Goal: Information Seeking & Learning: Compare options

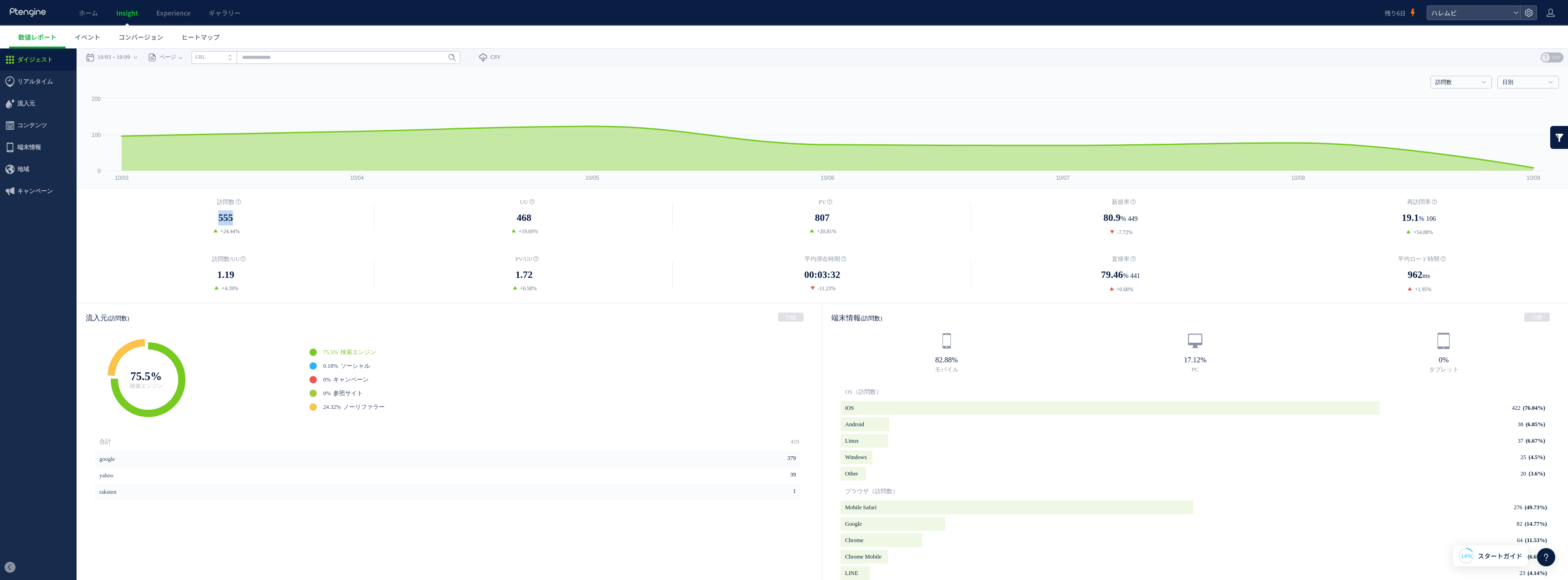
drag, startPoint x: 213, startPoint y: 220, endPoint x: 239, endPoint y: 220, distance: 26.0
click at [239, 220] on dd "555" at bounding box center [225, 218] width 298 height 15
drag, startPoint x: 505, startPoint y: 212, endPoint x: 545, endPoint y: 215, distance: 40.1
click at [545, 215] on dd "468" at bounding box center [523, 218] width 298 height 15
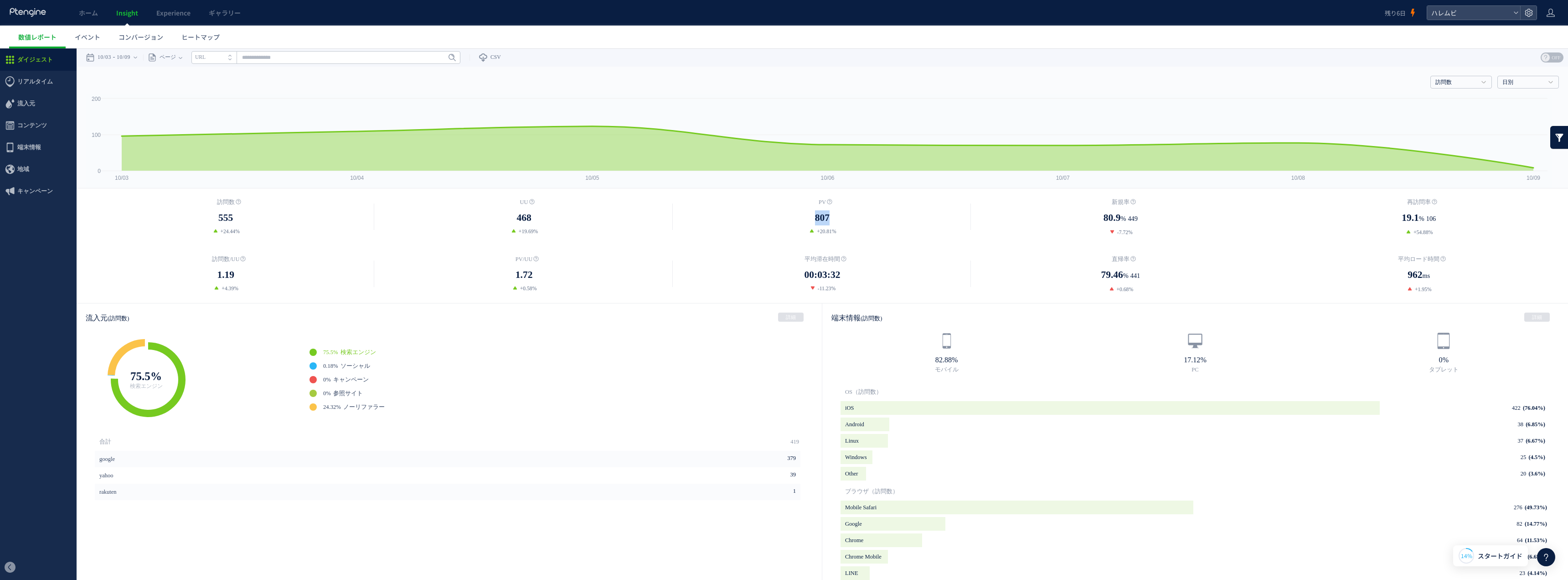
drag, startPoint x: 797, startPoint y: 218, endPoint x: 840, endPoint y: 216, distance: 43.0
click at [773, 216] on dd "807" at bounding box center [822, 218] width 298 height 15
click at [773, 215] on dd "807" at bounding box center [822, 218] width 298 height 15
drag, startPoint x: 1071, startPoint y: 219, endPoint x: 1158, endPoint y: 220, distance: 87.0
click at [773, 220] on dd "80.9 % 449" at bounding box center [1120, 218] width 298 height 16
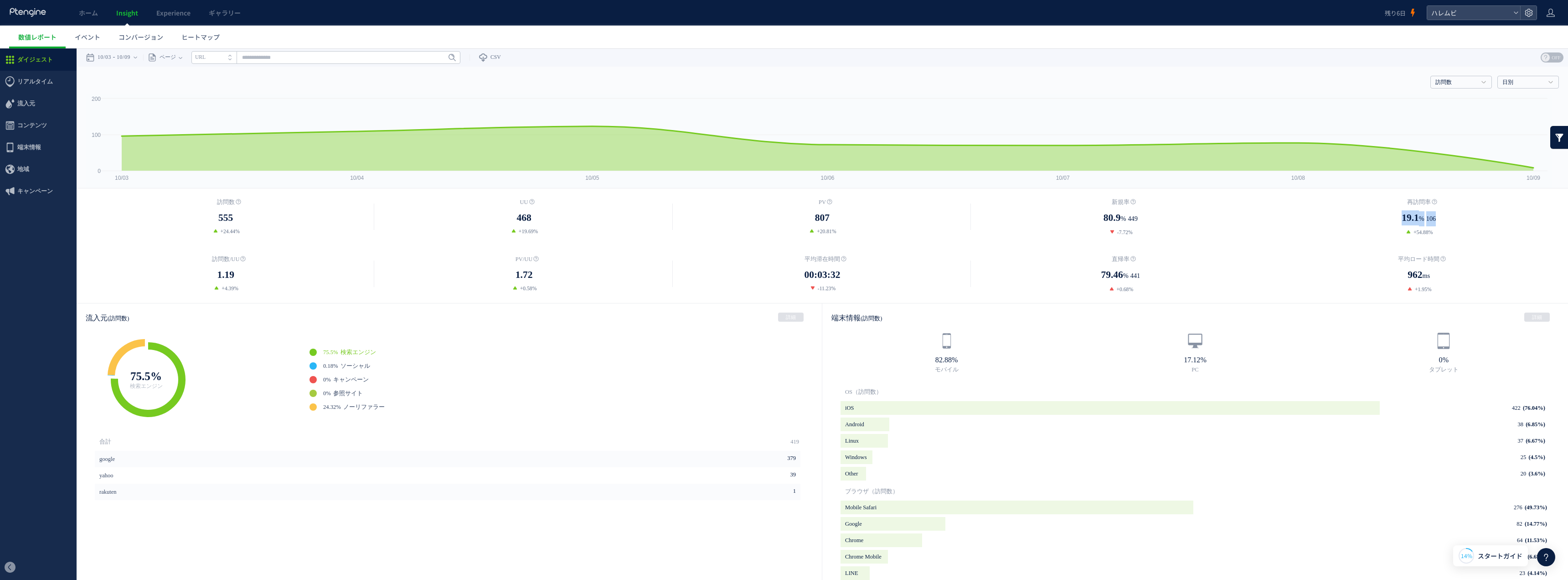
drag, startPoint x: 1364, startPoint y: 218, endPoint x: 1460, endPoint y: 217, distance: 96.0
click at [773, 217] on dd "19.1 % 106" at bounding box center [1419, 218] width 298 height 16
drag, startPoint x: 1040, startPoint y: 277, endPoint x: 1150, endPoint y: 276, distance: 110.0
click at [773, 276] on dd "79.46 % 441" at bounding box center [1120, 275] width 298 height 16
drag, startPoint x: 891, startPoint y: 287, endPoint x: 709, endPoint y: 282, distance: 182.1
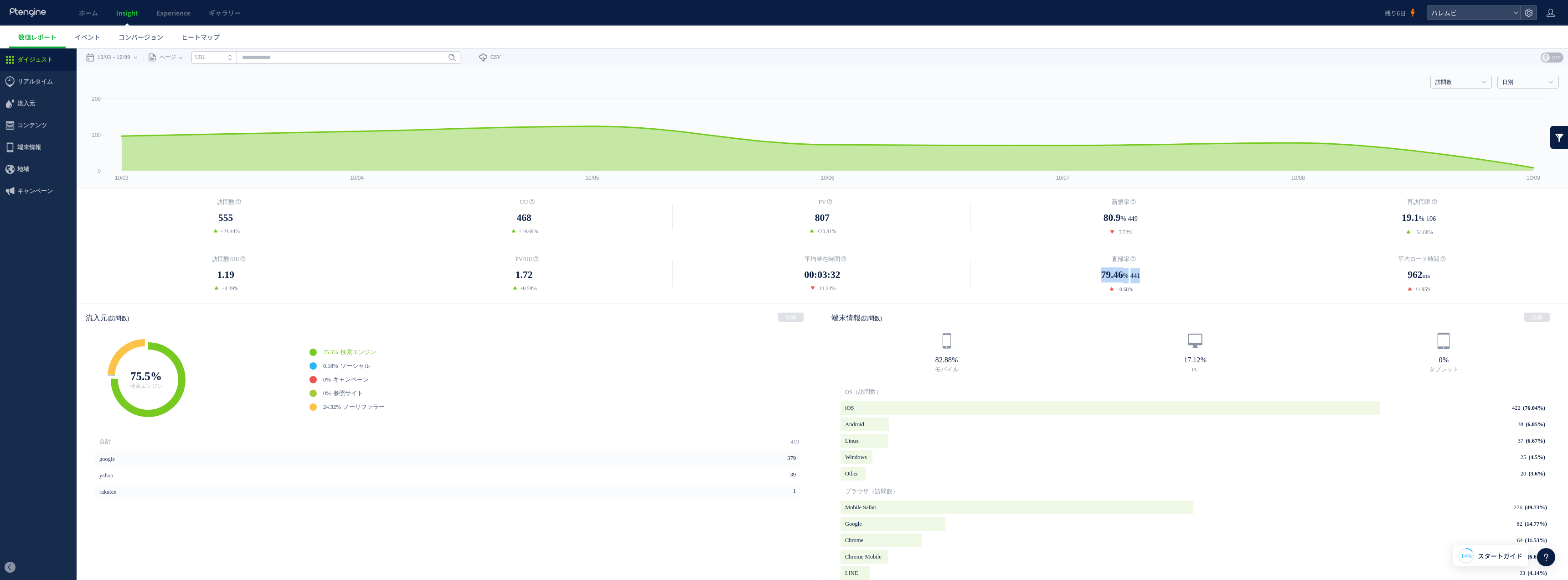
click at [709, 282] on dl "平均滞在時間 00:03:32 -11.23%" at bounding box center [822, 273] width 298 height 38
click at [632, 269] on dd "1.72" at bounding box center [523, 275] width 298 height 15
click at [35, 102] on span "流入元" at bounding box center [38, 104] width 76 height 22
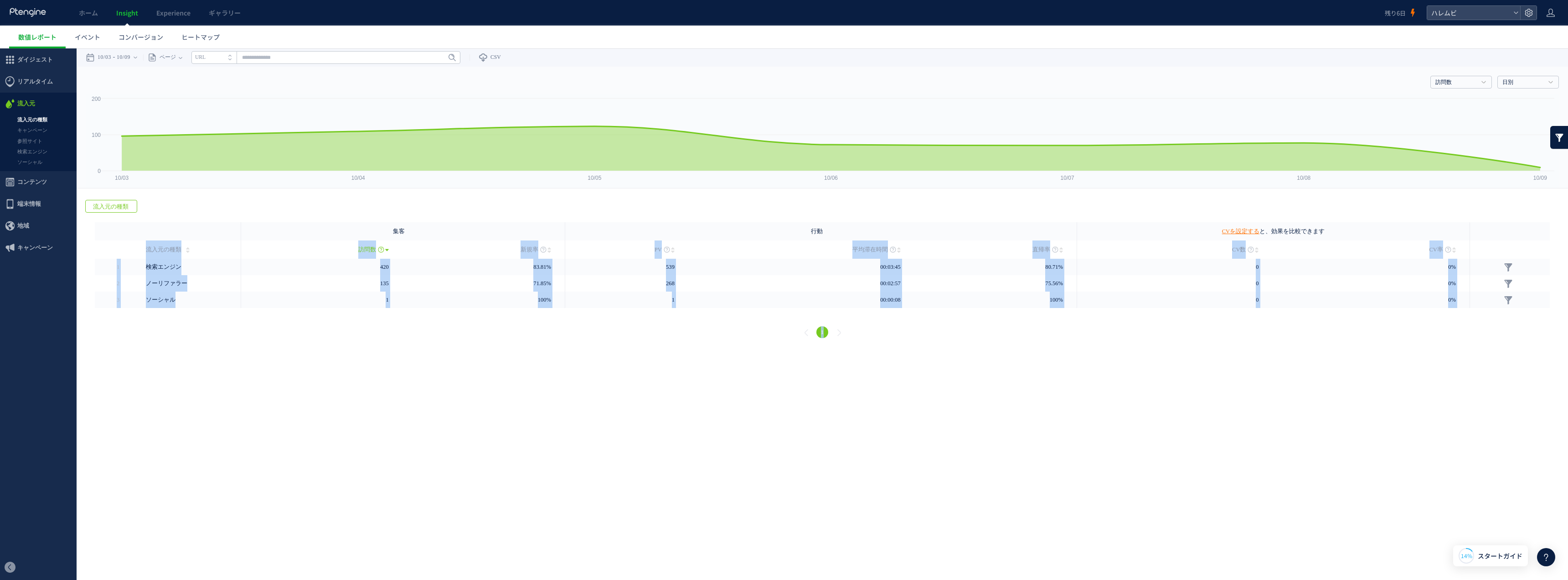
drag, startPoint x: 138, startPoint y: 246, endPoint x: 1411, endPoint y: 342, distance: 1276.6
click at [773, 336] on div "戻る 流入元の種類 ヒートマップを計測させるには、解析コードを実装してください。 実装 URL" at bounding box center [822, 270] width 1492 height 159
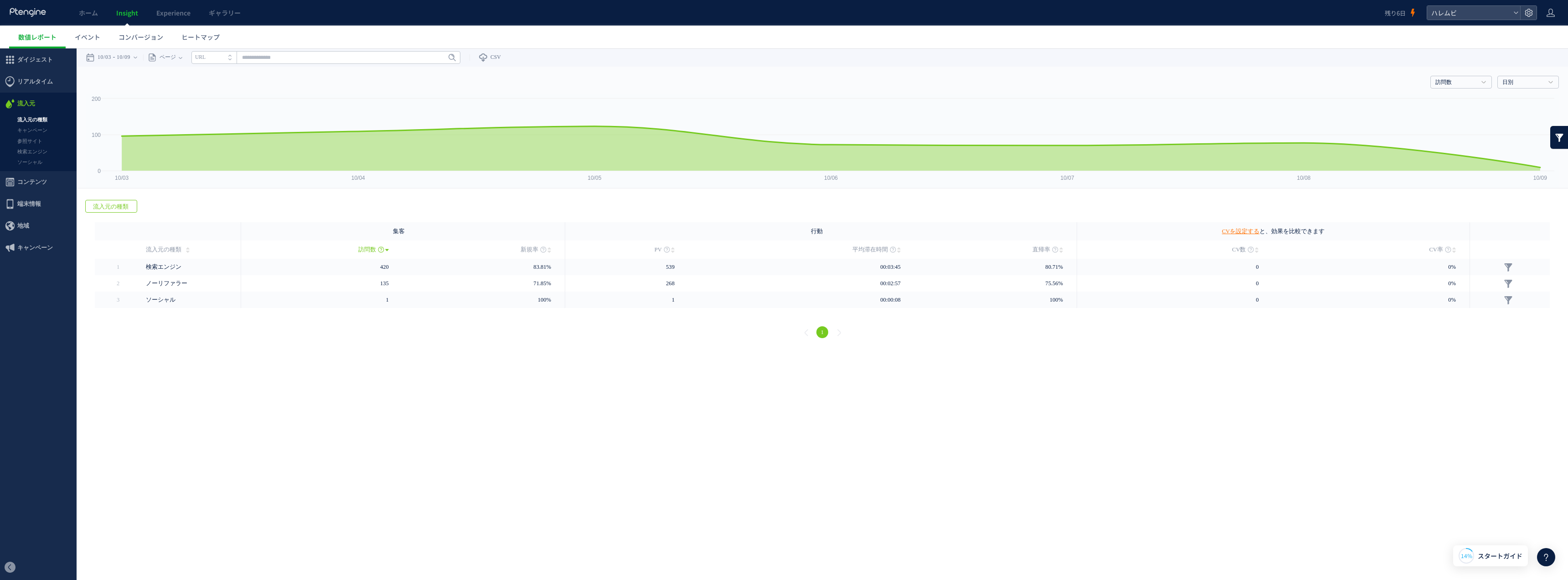
click at [773, 342] on div "1" at bounding box center [823, 334] width 1473 height 33
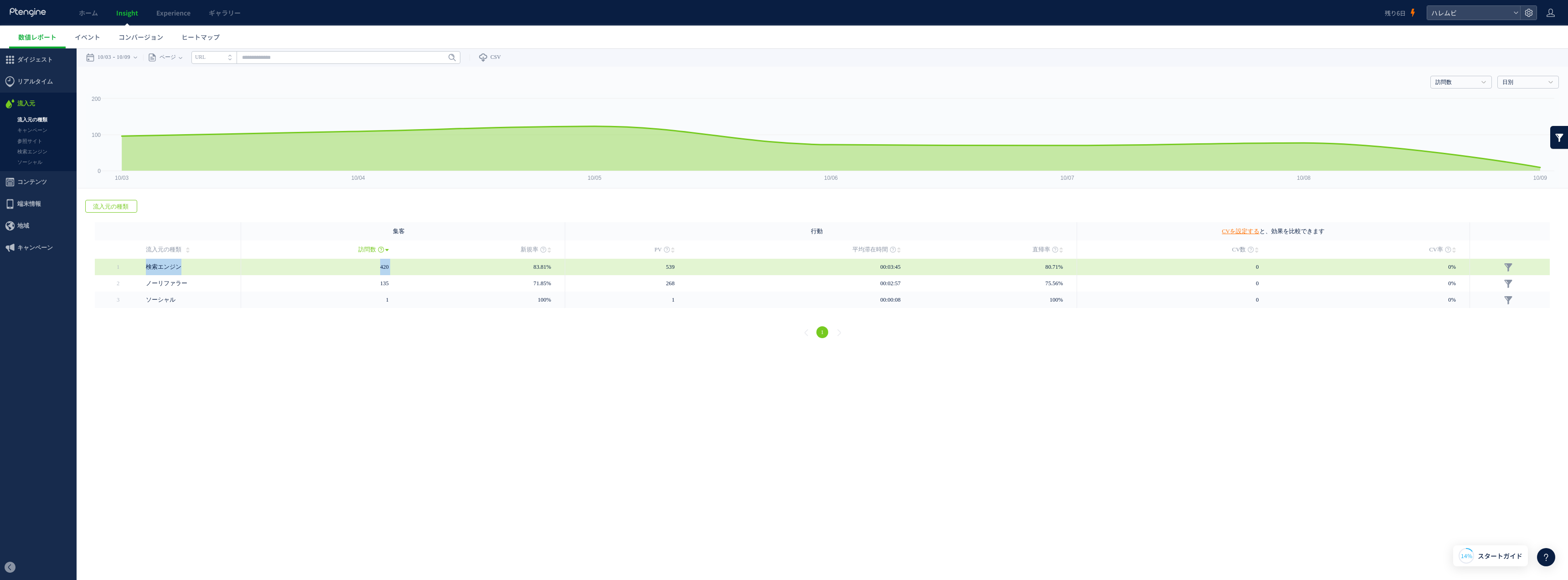
drag, startPoint x: 140, startPoint y: 263, endPoint x: 425, endPoint y: 260, distance: 285.0
click at [425, 260] on tr "1" at bounding box center [822, 267] width 1455 height 16
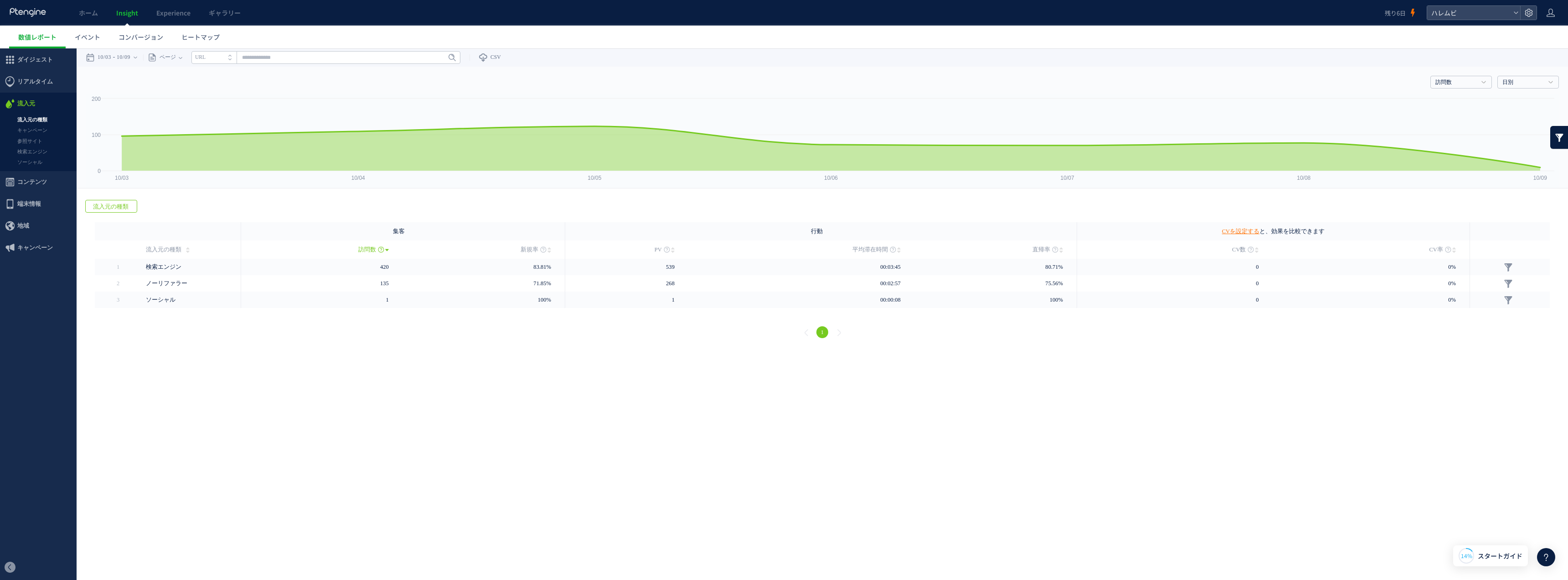
click at [373, 350] on html ".cls-1 { fill-rule: evenodd; } .cls-1 { fill: #ececec; } .cls-2 { fill: #929292…" at bounding box center [784, 199] width 1568 height 302
click at [773, 350] on html ".cls-1 { fill-rule: evenodd; } .cls-1 { fill: #ececec; } .cls-2 { fill: #929292…" at bounding box center [784, 199] width 1568 height 302
click at [42, 10] on icon at bounding box center [27, 12] width 38 height 9
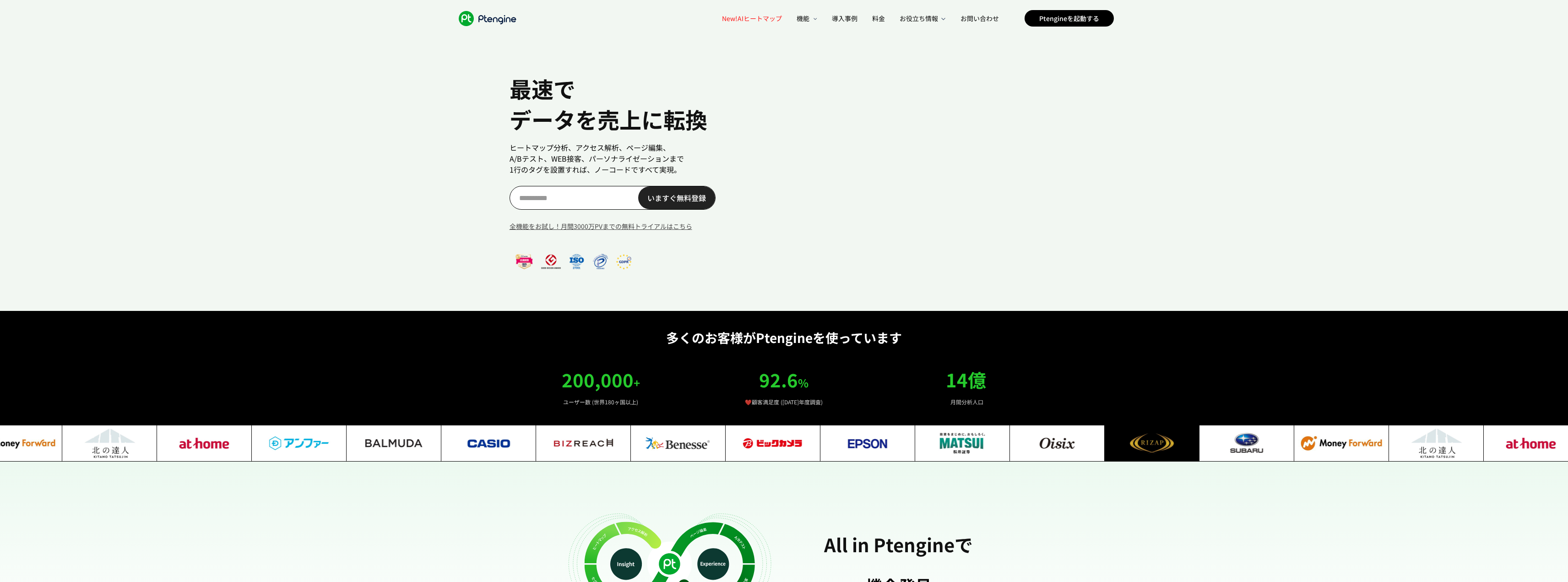
drag, startPoint x: 532, startPoint y: 18, endPoint x: 485, endPoint y: 17, distance: 47.0
click at [485, 17] on div ".ptenginelogo_svg__st2{fill:#fff}" at bounding box center [504, 18] width 99 height 36
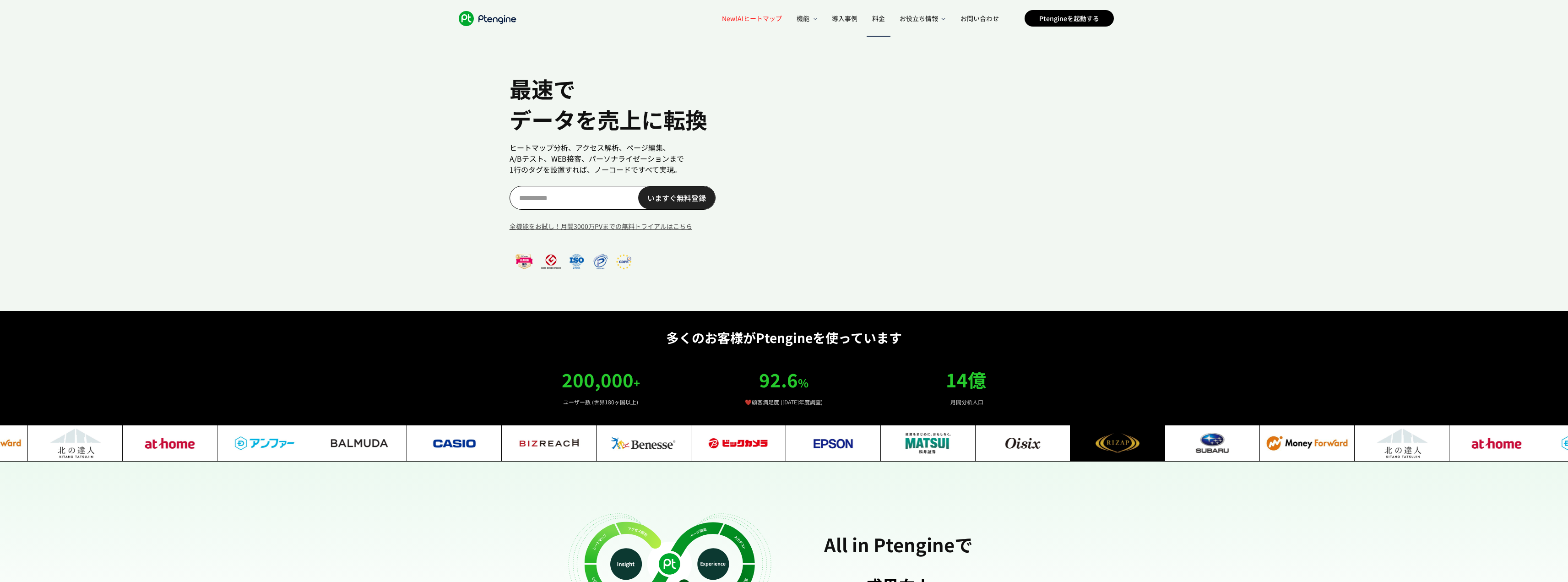
scroll to position [0, 70]
click at [884, 17] on span "料金" at bounding box center [878, 18] width 13 height 9
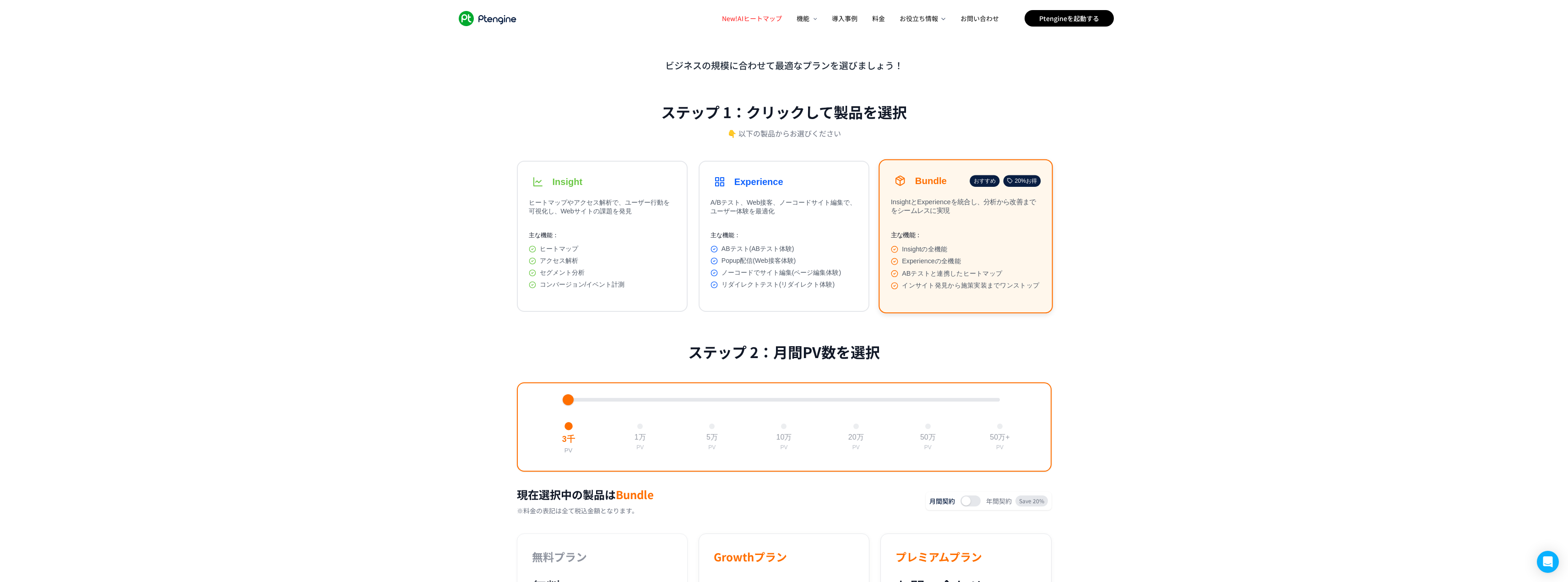
click at [514, 21] on icon ".ptenginelogo_svg__st2{fill:#fff}" at bounding box center [488, 18] width 66 height 15
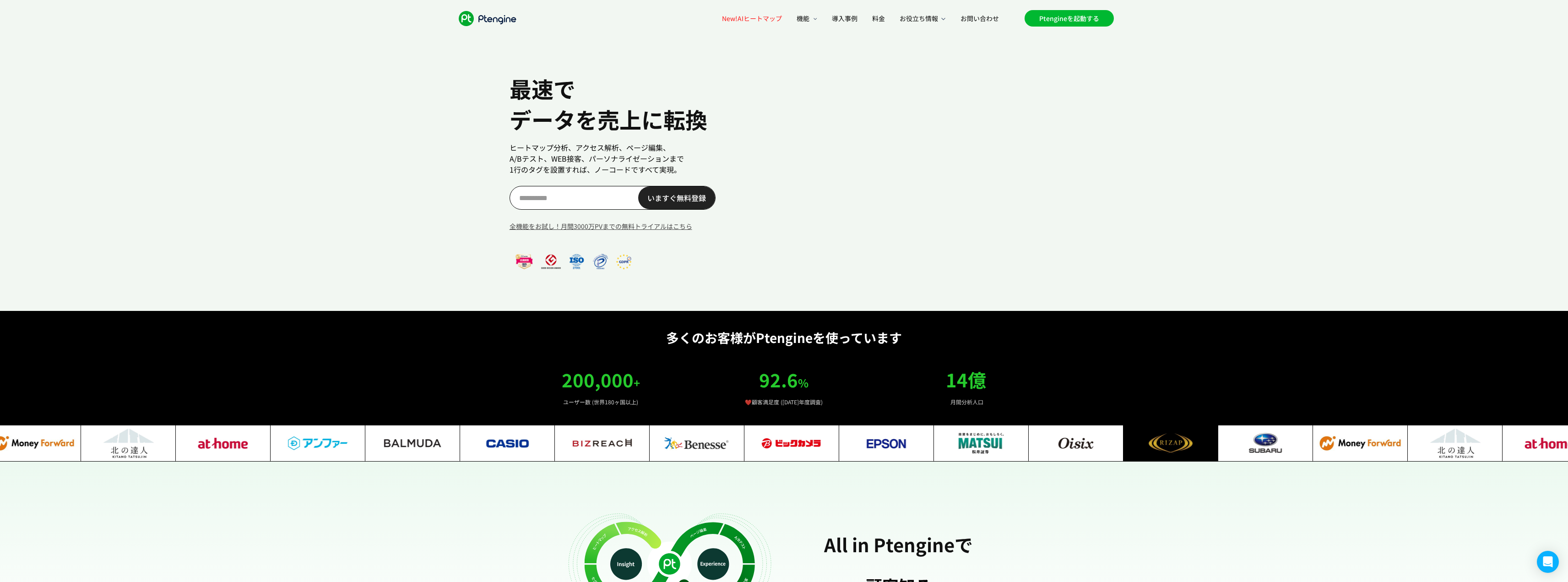
click at [1099, 18] on link "Ptengineを起動する" at bounding box center [1069, 18] width 89 height 16
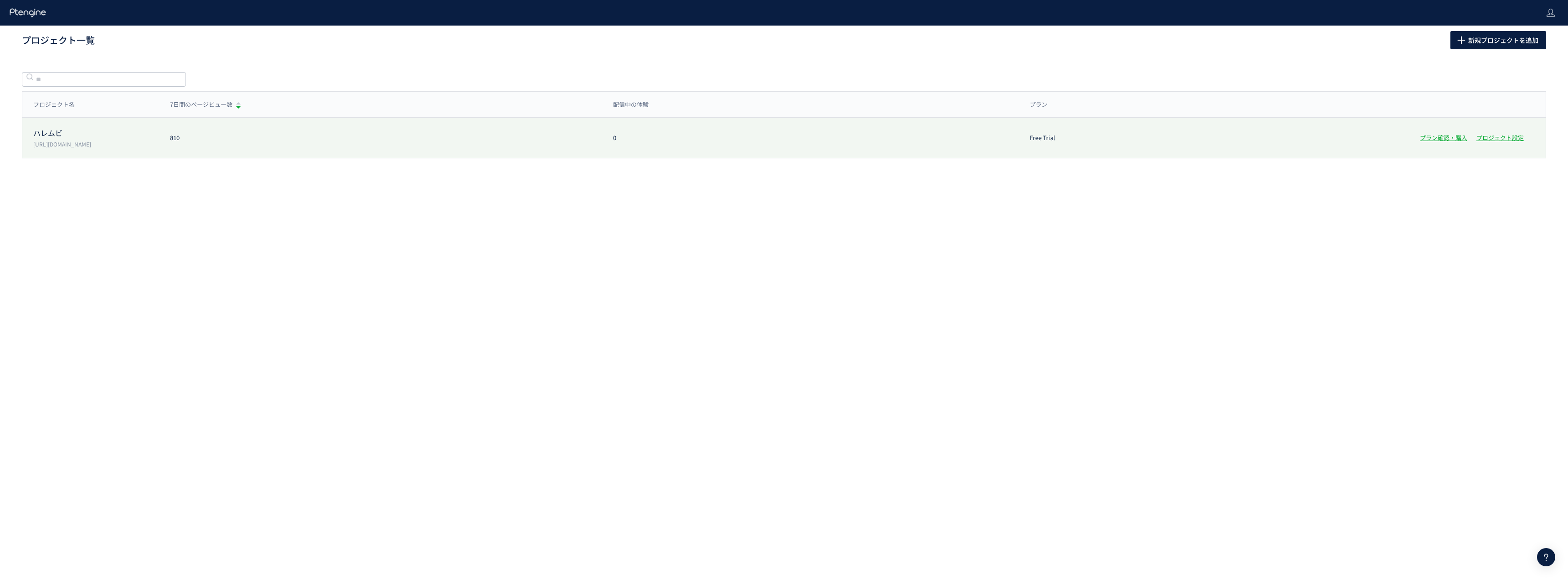
click at [67, 145] on p "https://haremovie.wedding/" at bounding box center [96, 143] width 125 height 8
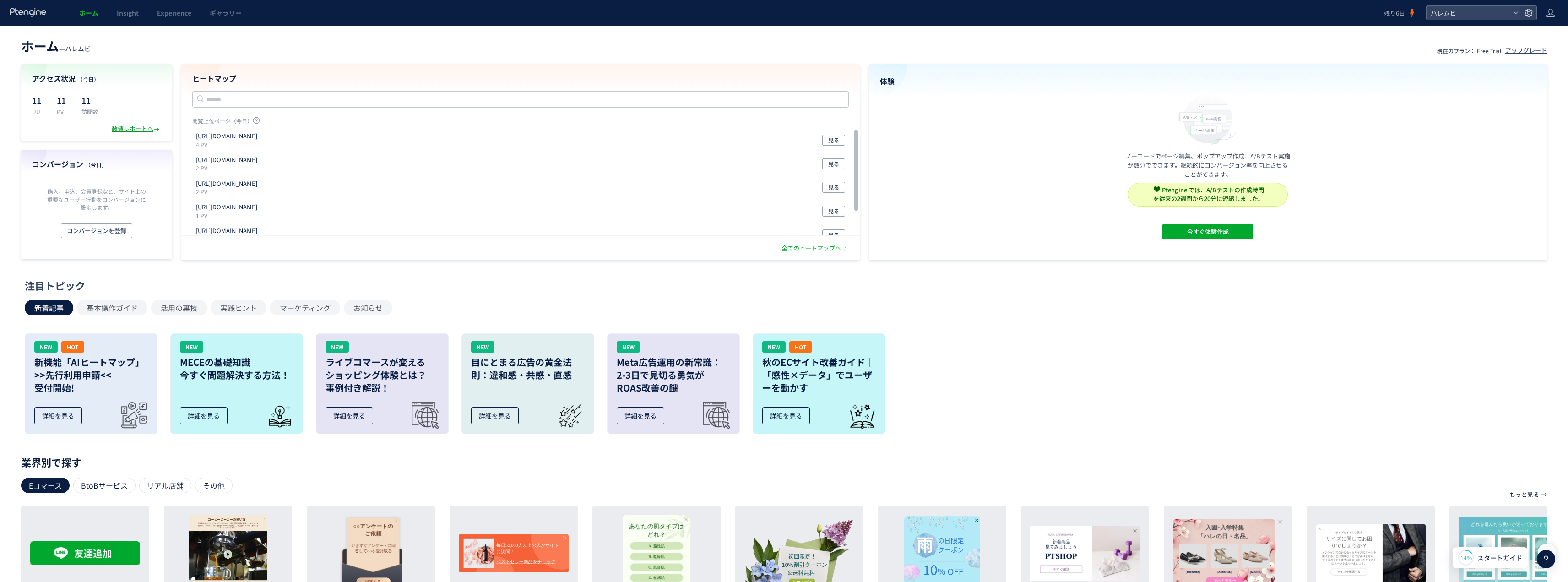
click at [123, 131] on div "数値レポートへ" at bounding box center [136, 129] width 49 height 9
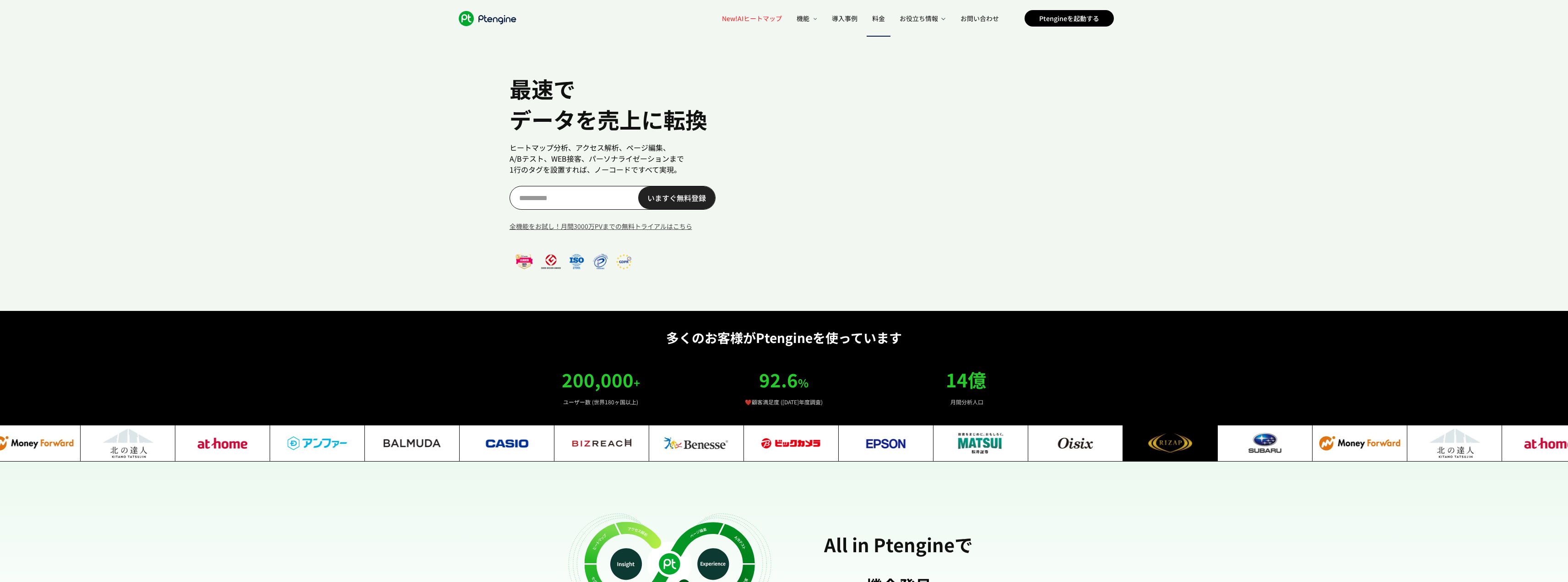
scroll to position [0, 16]
click at [883, 20] on span "料金" at bounding box center [878, 18] width 13 height 9
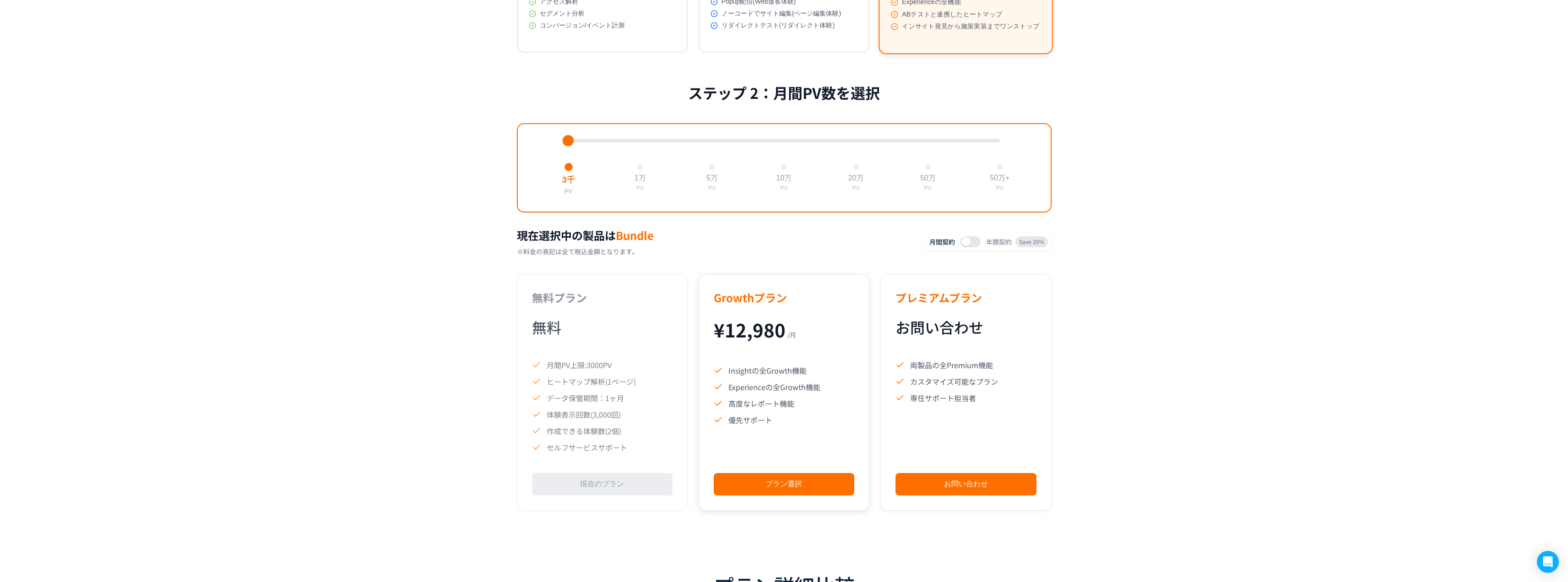
scroll to position [244, 0]
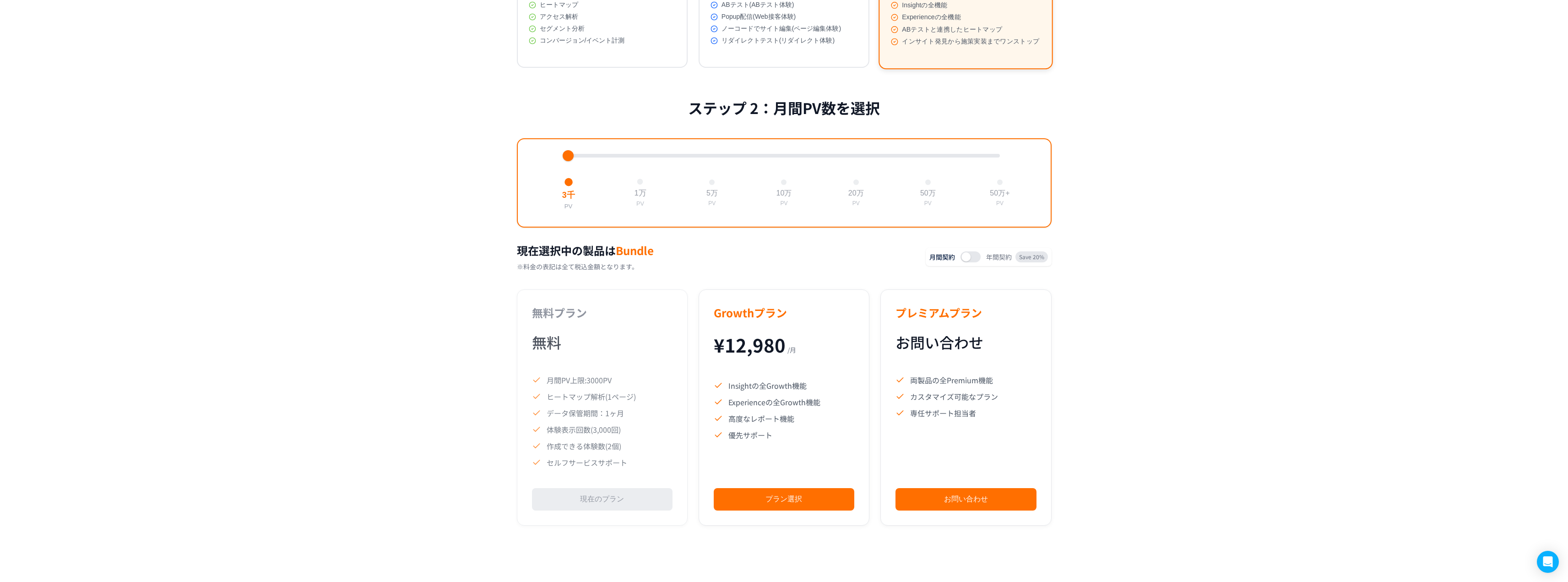
click at [643, 188] on button "1万 PV" at bounding box center [640, 192] width 20 height 36
drag, startPoint x: 725, startPoint y: 357, endPoint x: 801, endPoint y: 357, distance: 76.0
click at [801, 357] on div "¥ 27,280 / 月" at bounding box center [784, 344] width 140 height 27
click at [800, 357] on div "¥ 27,280 / 月" at bounding box center [784, 344] width 140 height 27
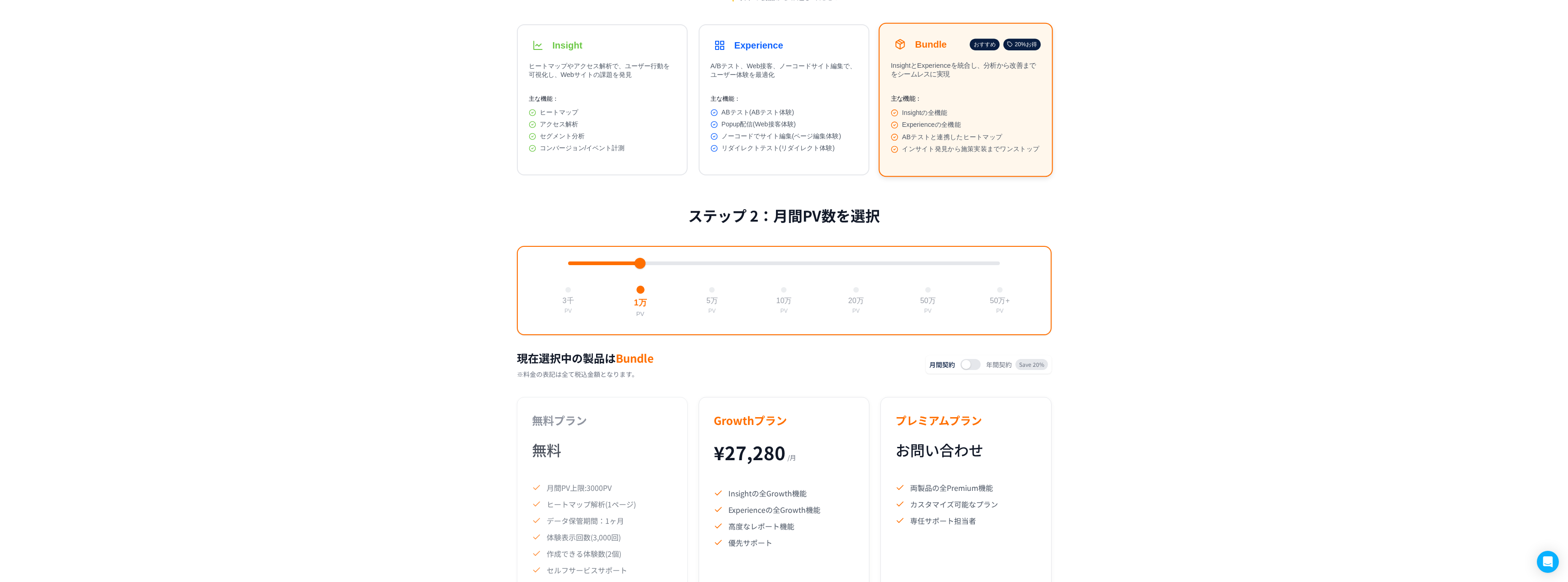
scroll to position [122, 0]
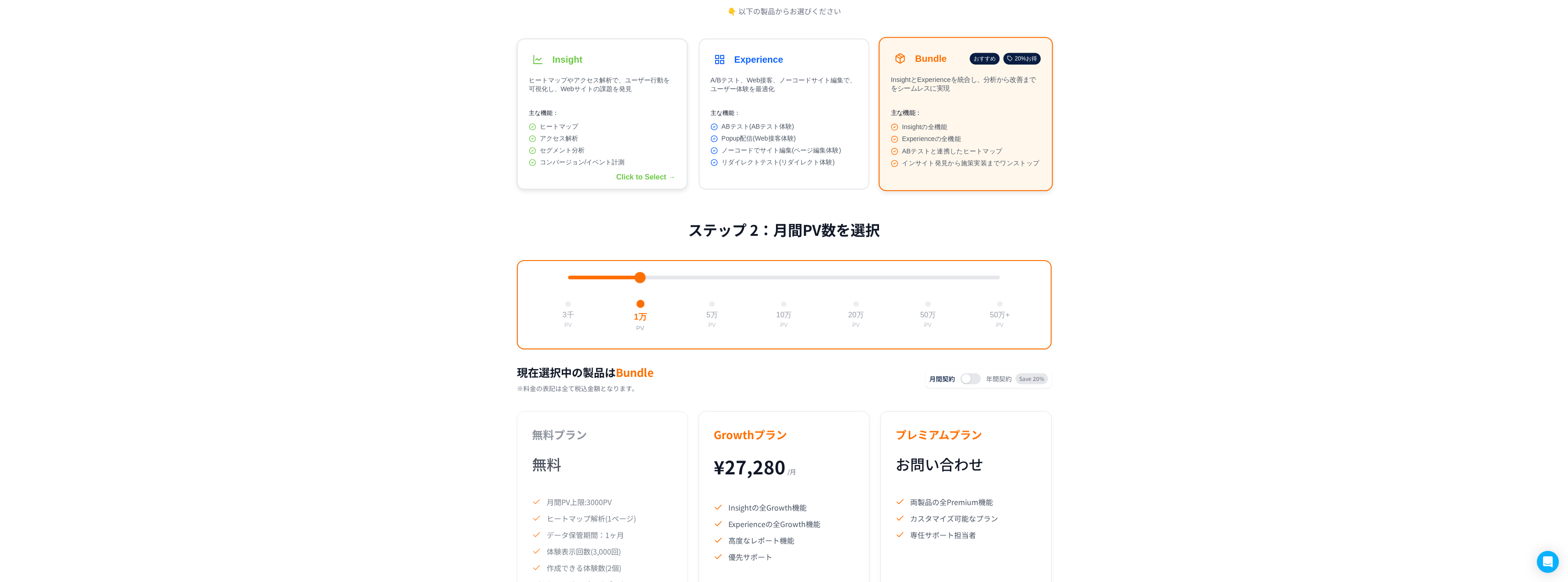
click at [614, 129] on div "ヒートマップ" at bounding box center [602, 127] width 147 height 8
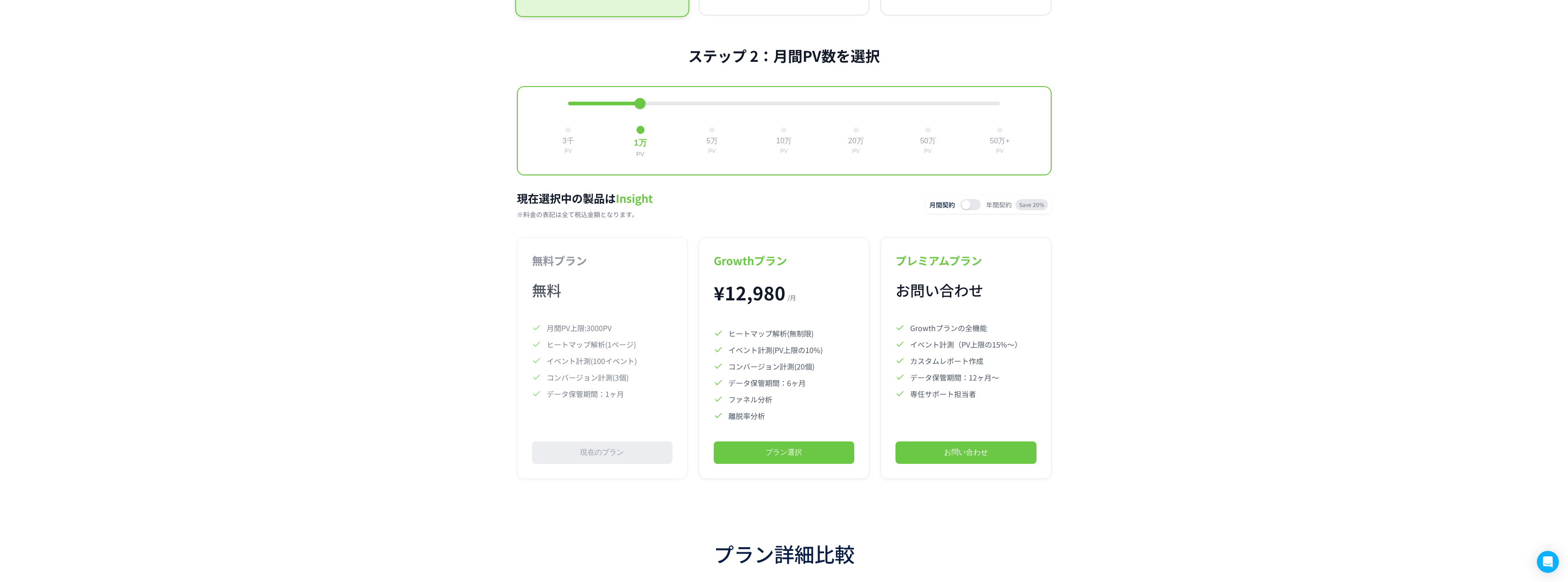
scroll to position [299, 0]
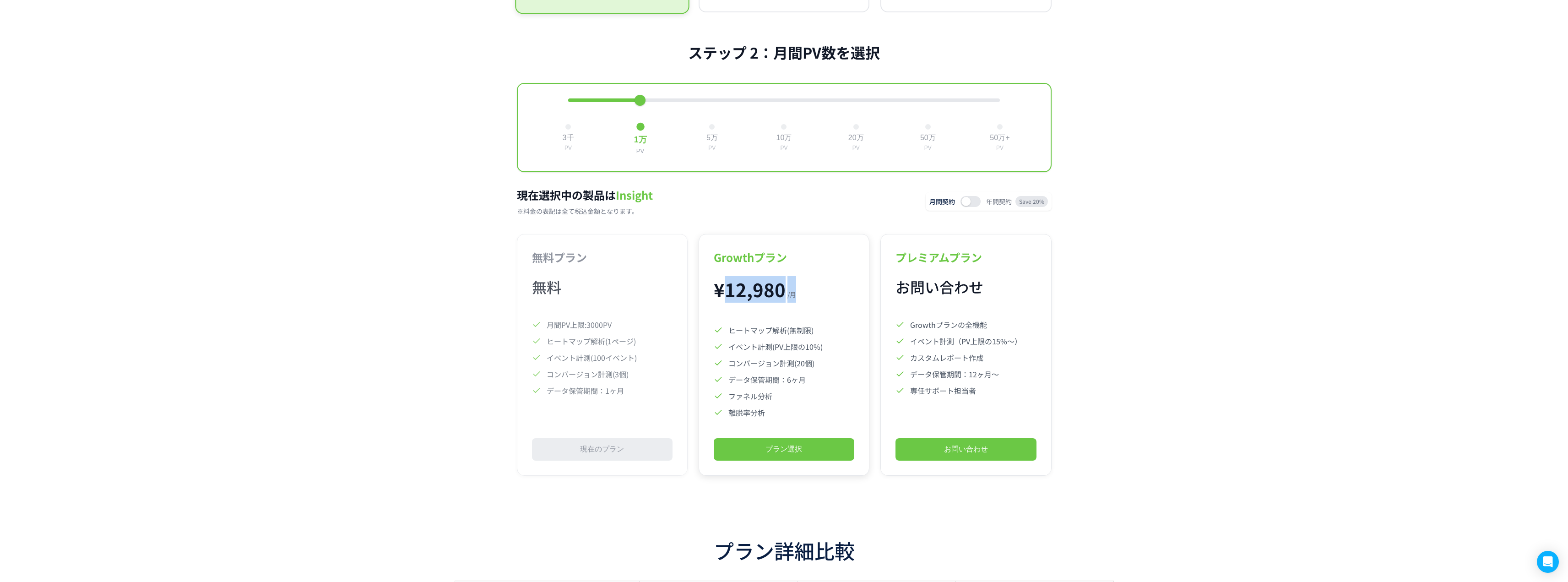
drag, startPoint x: 728, startPoint y: 295, endPoint x: 799, endPoint y: 303, distance: 71.4
click at [799, 303] on div "¥ 12,980 / 月" at bounding box center [784, 289] width 140 height 27
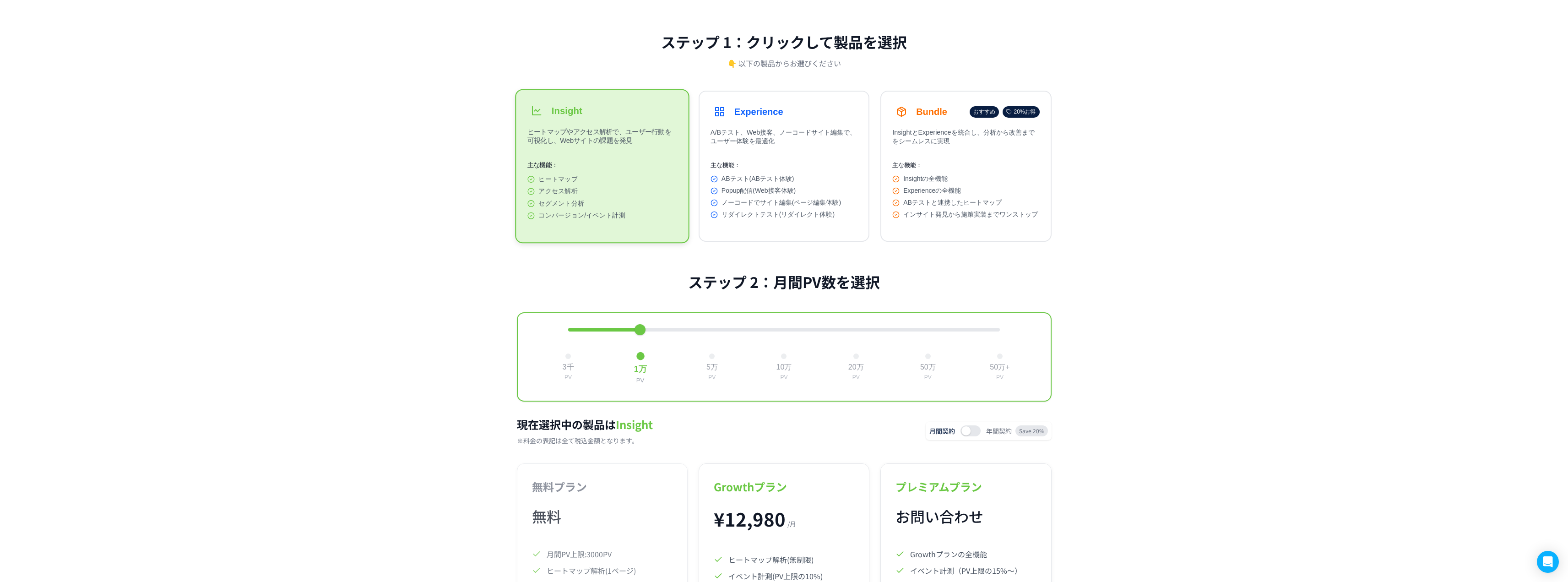
scroll to position [55, 0]
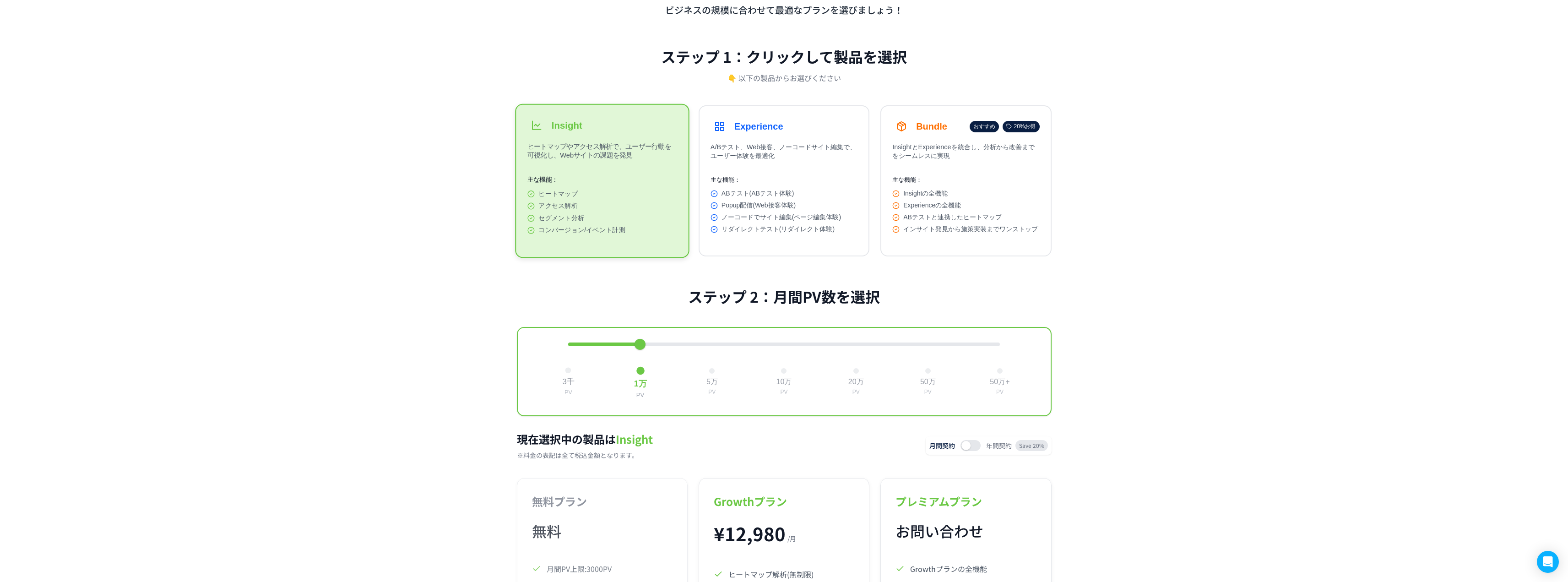
click at [566, 379] on button "3千 PV" at bounding box center [568, 381] width 20 height 36
click at [637, 370] on button "1万 PV" at bounding box center [640, 381] width 20 height 36
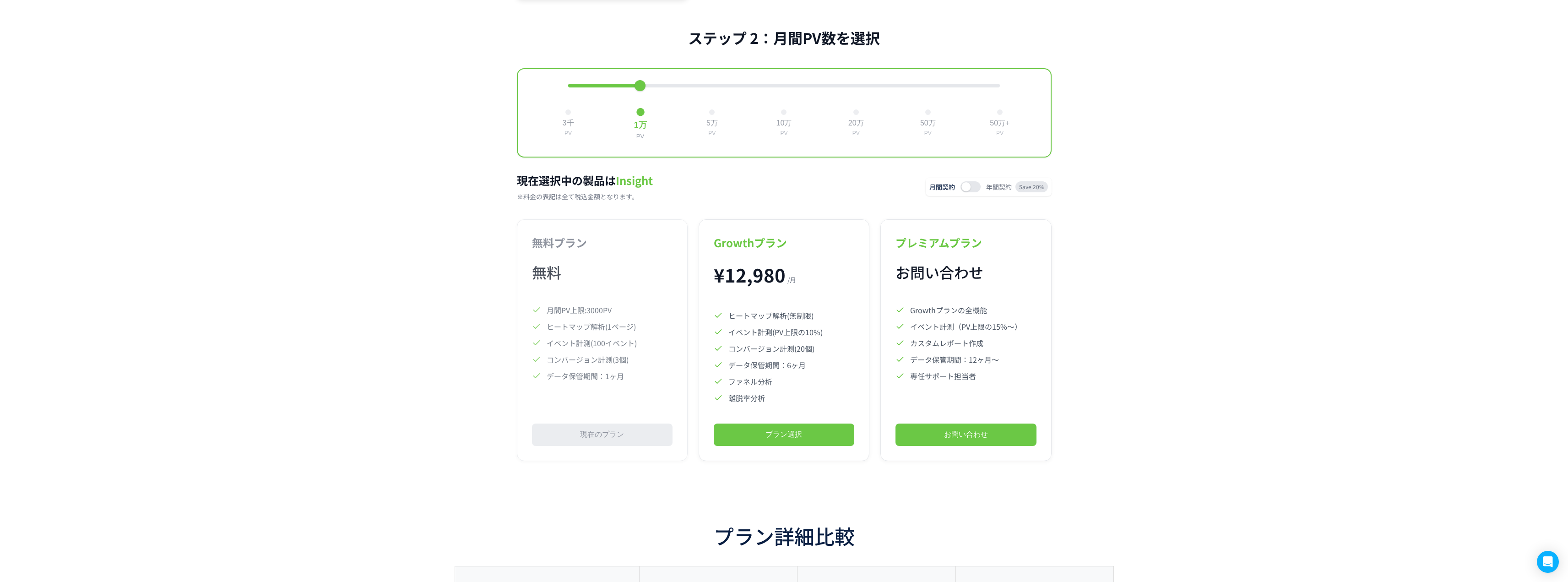
scroll to position [299, 0]
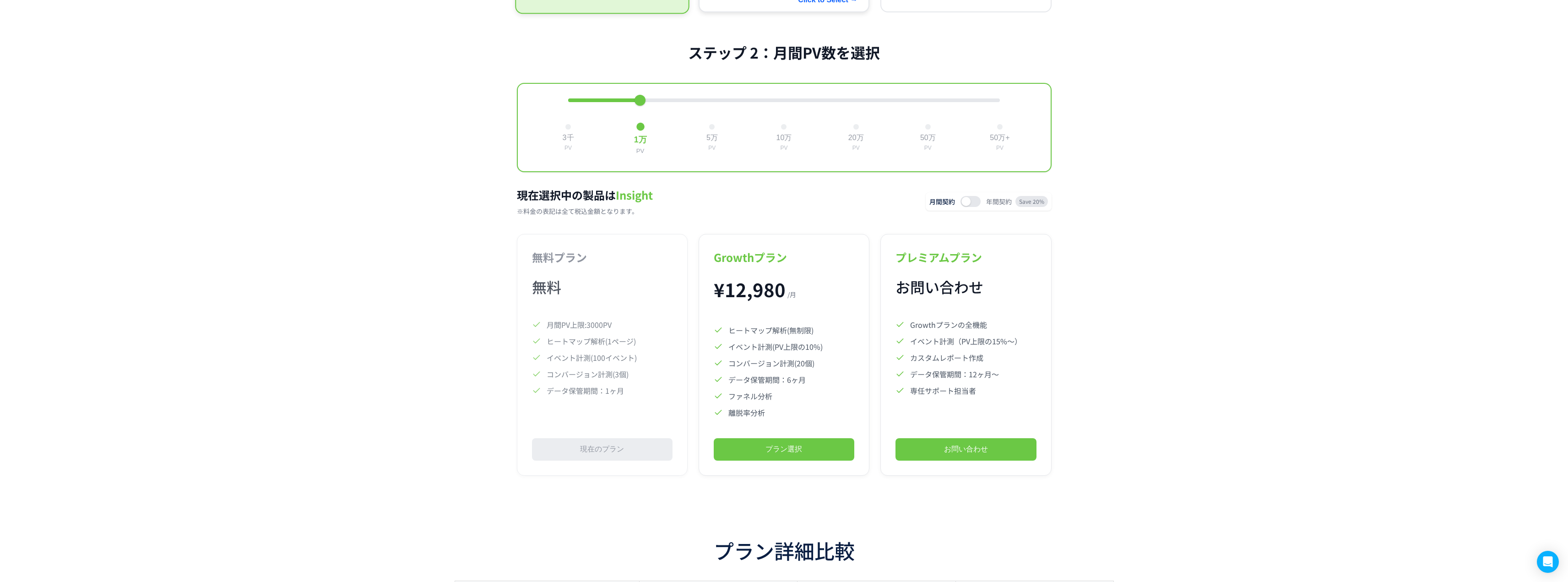
drag, startPoint x: 516, startPoint y: 157, endPoint x: 834, endPoint y: 14, distance: 348.7
click at [552, 142] on main "ビジネスの規模に合わせて最適なプランを選びましょう！ ステップ 1：クリックして製品を選択 👇 以下の製品からお選びください Insight ヒートマップやア…" at bounding box center [784, 131] width 549 height 789
